Goal: Communication & Community: Answer question/provide support

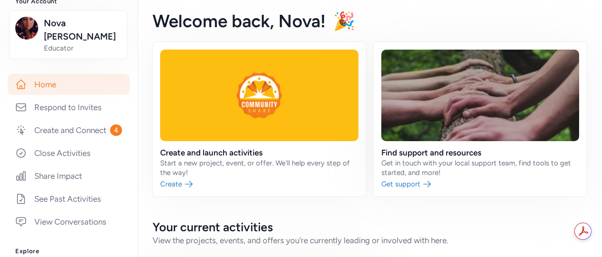
scroll to position [127, 0]
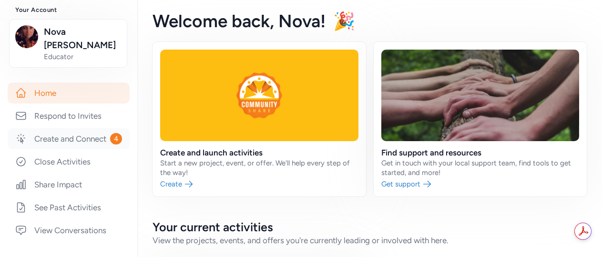
click at [72, 132] on link "Create and Connect 4" at bounding box center [69, 138] width 122 height 21
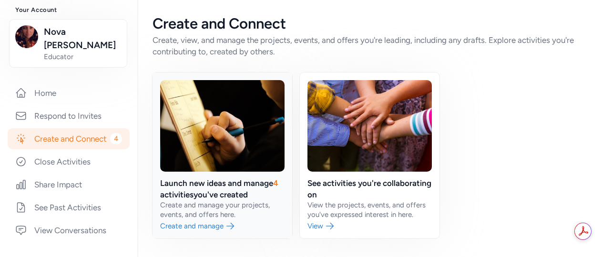
click at [214, 181] on link at bounding box center [223, 155] width 140 height 166
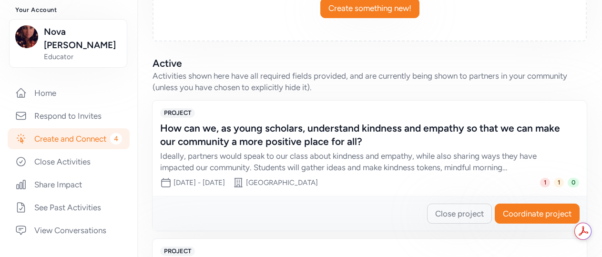
scroll to position [238, 0]
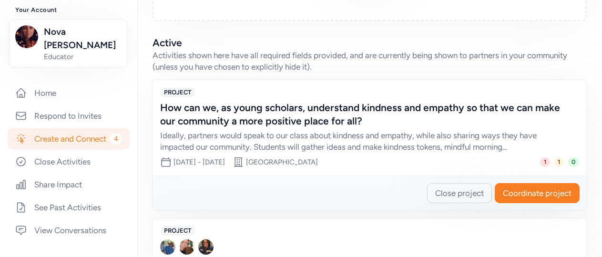
click at [228, 101] on div "How can we, as young scholars, understand kindness and empathy so that we can m…" at bounding box center [360, 114] width 400 height 27
click at [534, 191] on span "Coordinate project" at bounding box center [537, 192] width 69 height 11
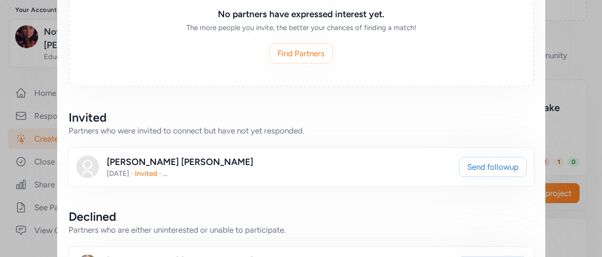
scroll to position [381, 0]
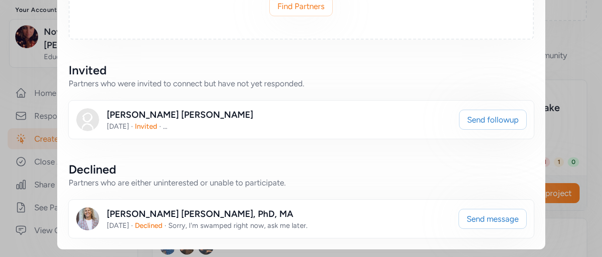
click at [308, 223] on span "Sorry, I'm swamped right now, ask me later." at bounding box center [237, 225] width 139 height 9
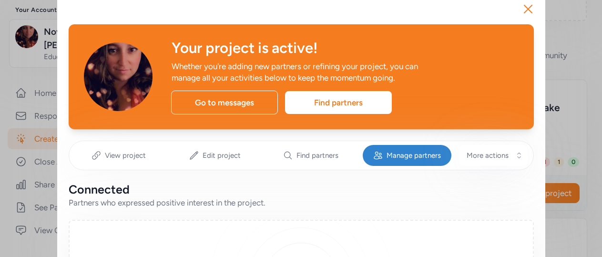
scroll to position [0, 0]
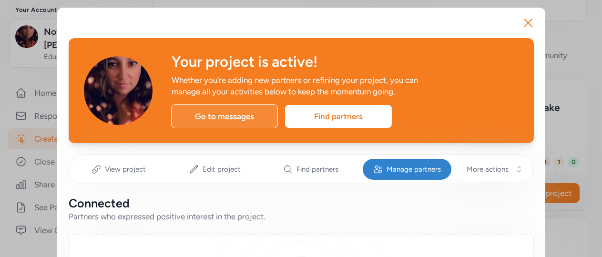
click at [193, 123] on div "Go to messages" at bounding box center [224, 116] width 107 height 24
click at [216, 119] on div "Go to messages" at bounding box center [224, 116] width 107 height 24
click at [239, 117] on div "Go to messages" at bounding box center [224, 116] width 107 height 24
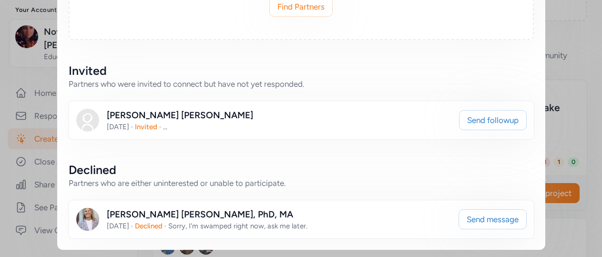
scroll to position [381, 0]
click at [467, 215] on span "Send message" at bounding box center [493, 218] width 52 height 11
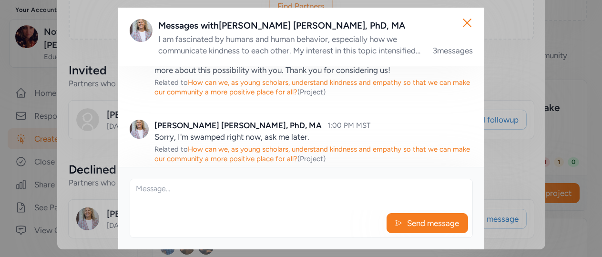
scroll to position [82, 0]
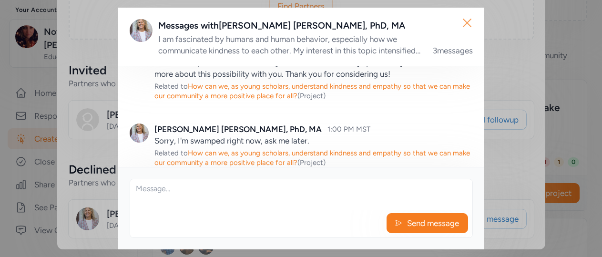
click at [467, 29] on icon "button" at bounding box center [467, 22] width 15 height 15
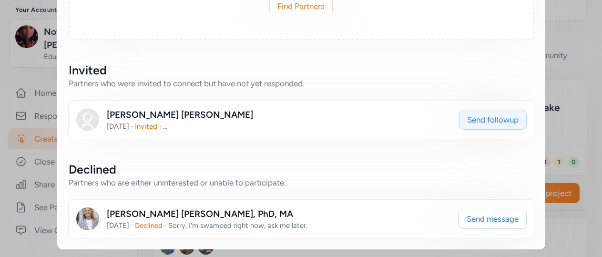
click at [467, 123] on span "Send followup" at bounding box center [493, 119] width 52 height 11
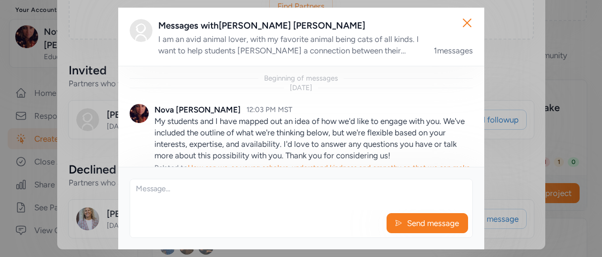
scroll to position [43, 0]
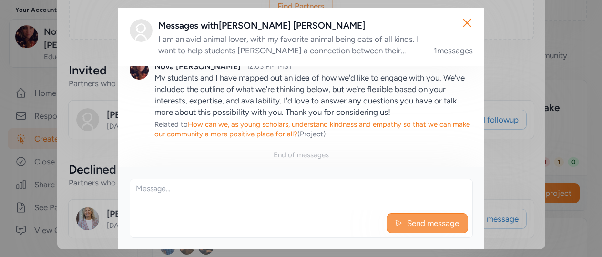
click at [421, 222] on span "Send message" at bounding box center [433, 222] width 54 height 11
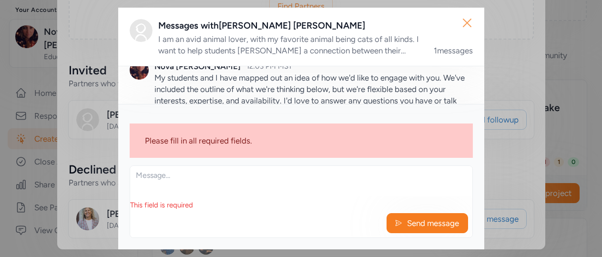
click at [466, 26] on icon "button" at bounding box center [467, 22] width 15 height 15
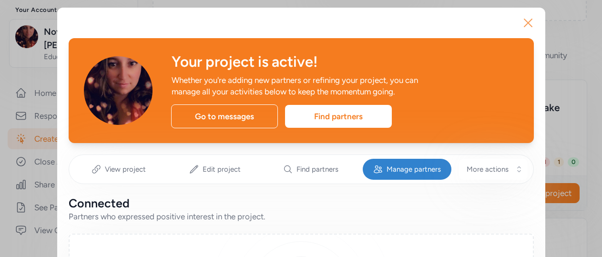
click at [522, 22] on icon "button" at bounding box center [528, 22] width 15 height 15
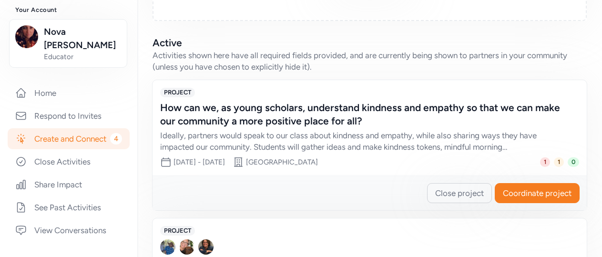
click at [53, 133] on link "Create and Connect 4" at bounding box center [69, 138] width 122 height 21
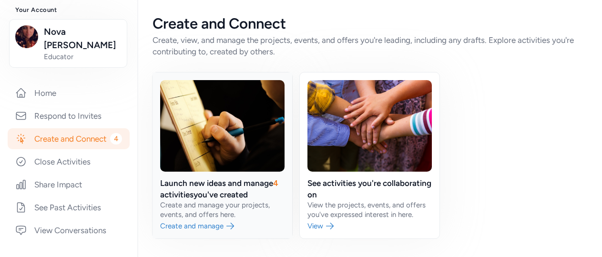
click at [217, 182] on link at bounding box center [223, 155] width 140 height 166
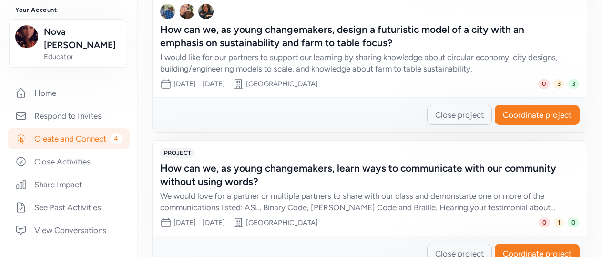
scroll to position [464, 0]
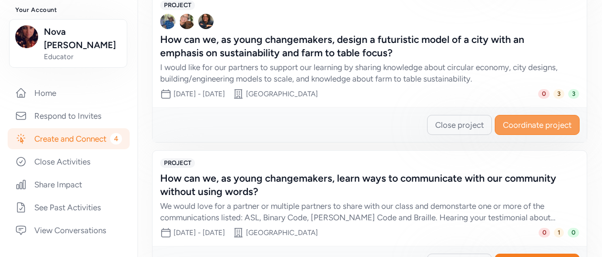
click at [524, 124] on span "Coordinate project" at bounding box center [537, 124] width 69 height 11
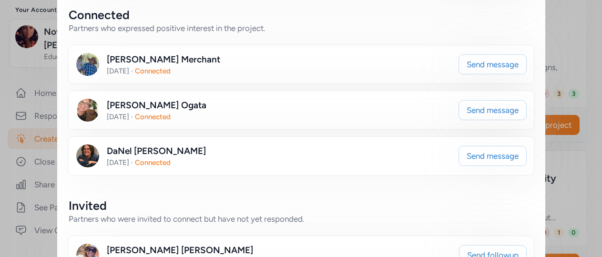
scroll to position [191, 0]
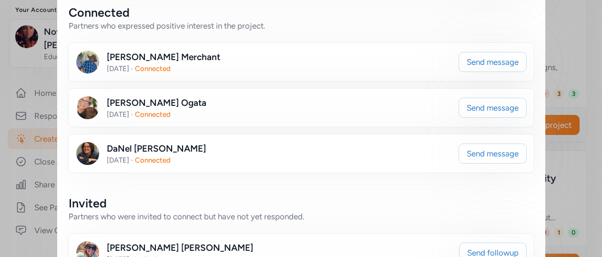
click at [318, 160] on div "[PERSON_NAME] [DATE] · Connected" at bounding box center [263, 153] width 375 height 23
click at [467, 153] on span "Send message" at bounding box center [493, 153] width 52 height 11
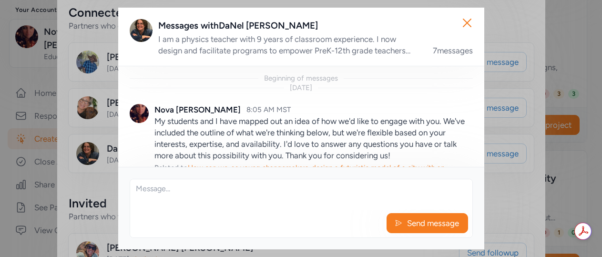
scroll to position [608, 0]
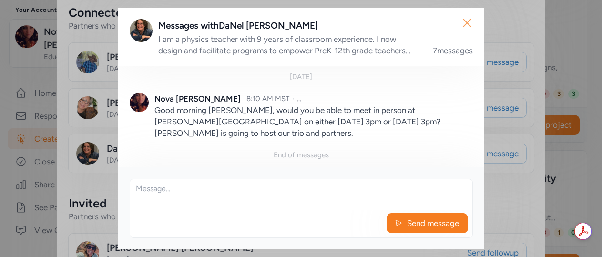
click at [467, 28] on icon "button" at bounding box center [467, 22] width 15 height 15
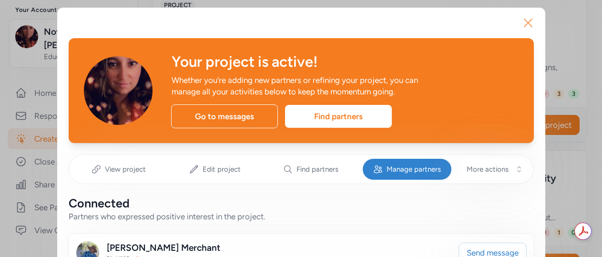
click at [525, 26] on icon "button" at bounding box center [529, 23] width 8 height 8
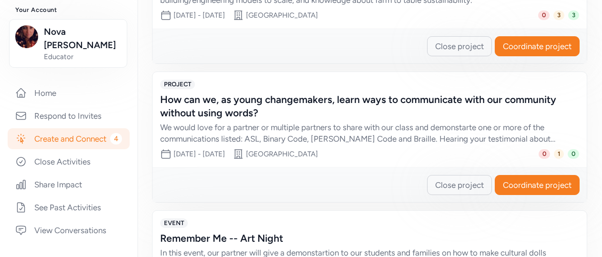
scroll to position [486, 0]
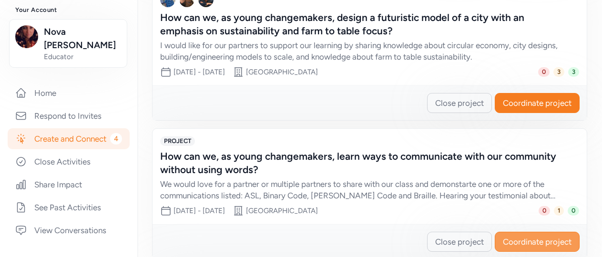
click at [526, 241] on span "Coordinate project" at bounding box center [537, 241] width 69 height 11
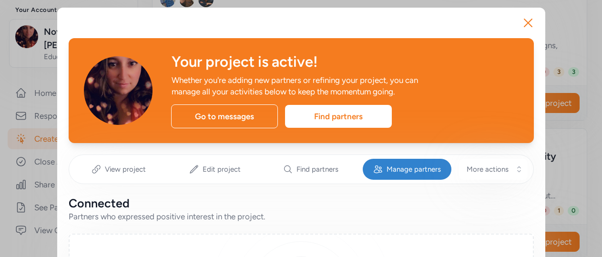
click at [521, 21] on icon "button" at bounding box center [528, 22] width 15 height 15
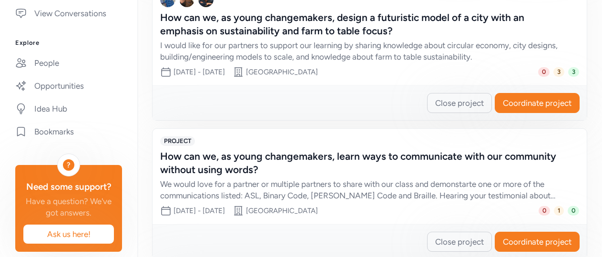
scroll to position [366, 0]
